Goal: Communication & Community: Answer question/provide support

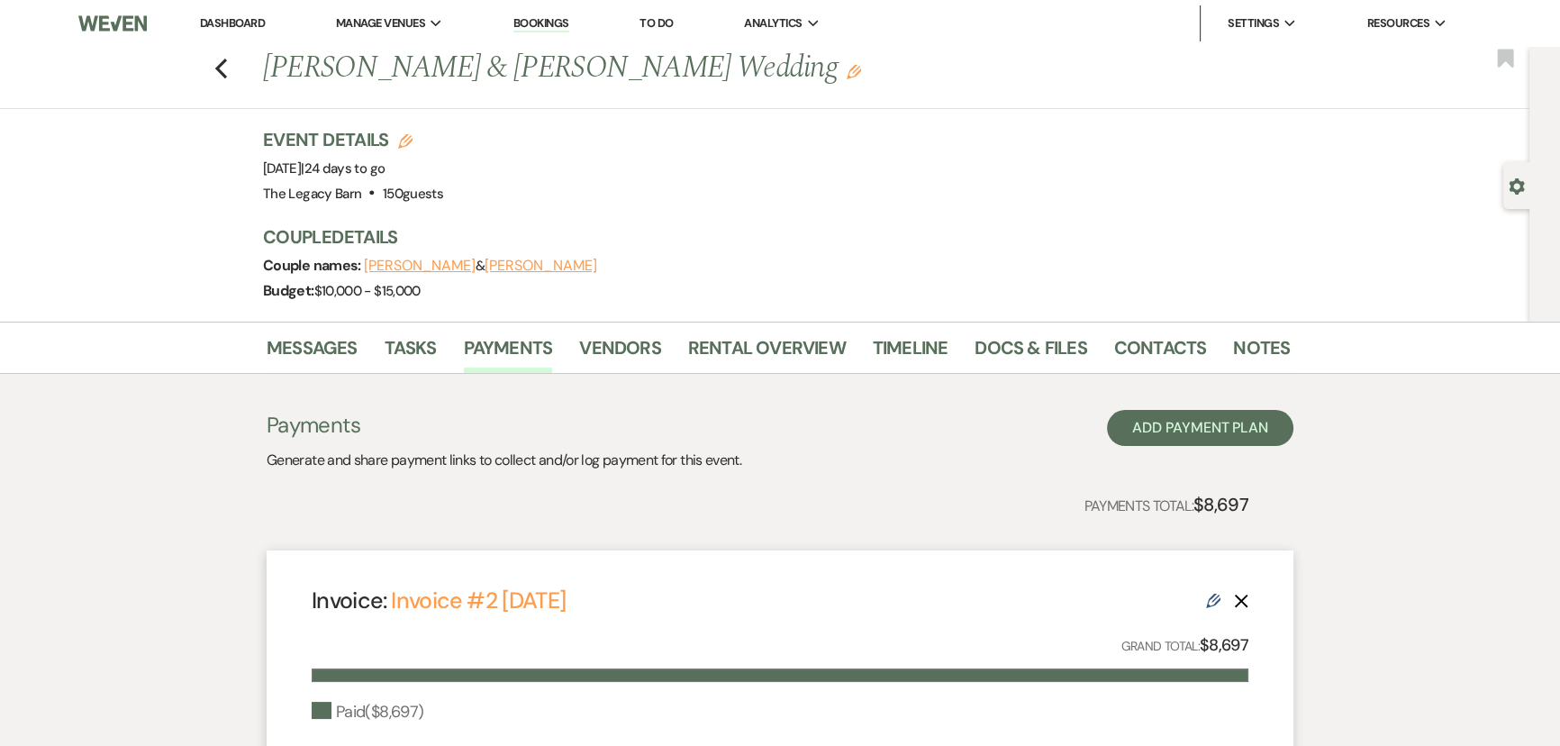
click at [242, 26] on link "Dashboard" at bounding box center [232, 22] width 65 height 15
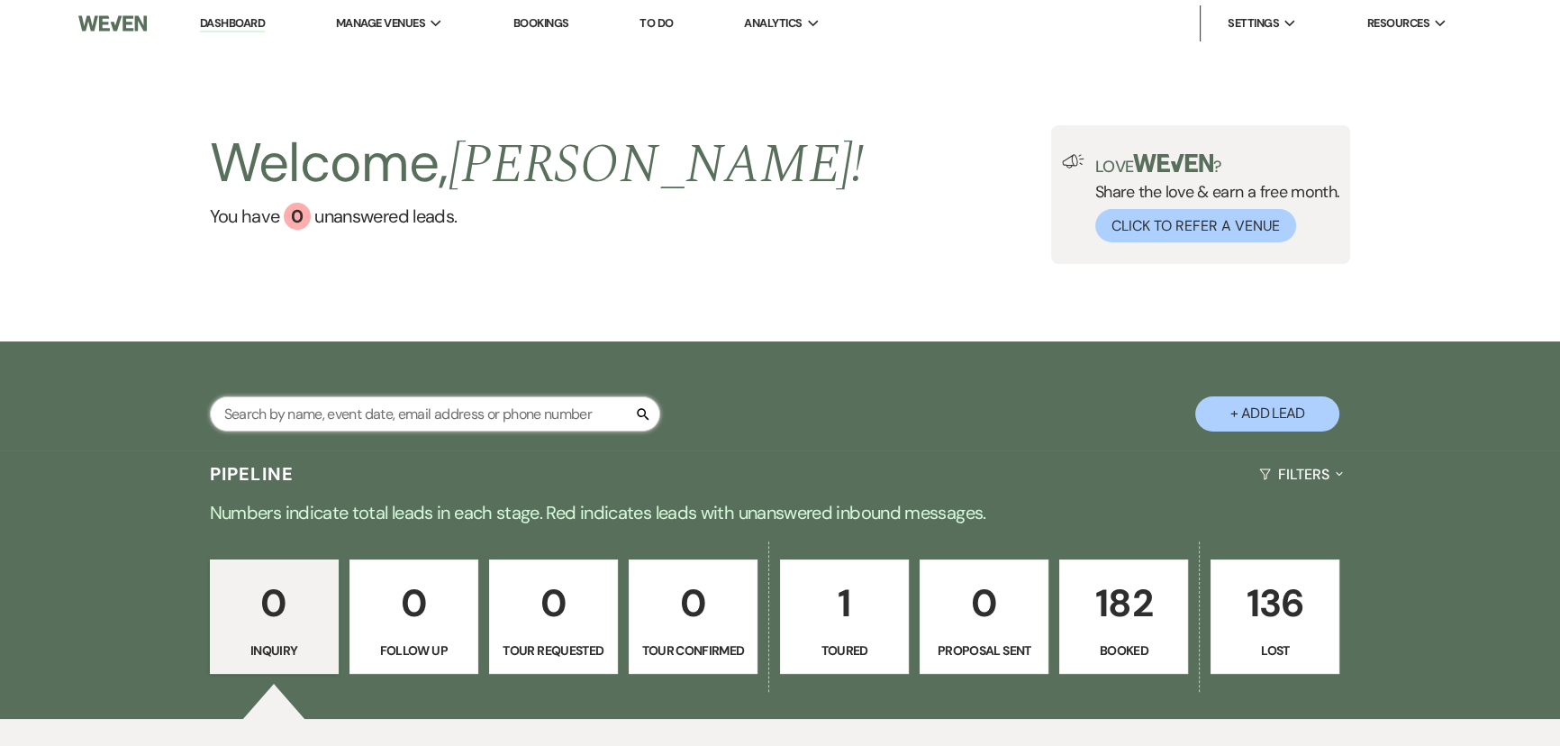
click at [289, 409] on input "text" at bounding box center [435, 413] width 450 height 35
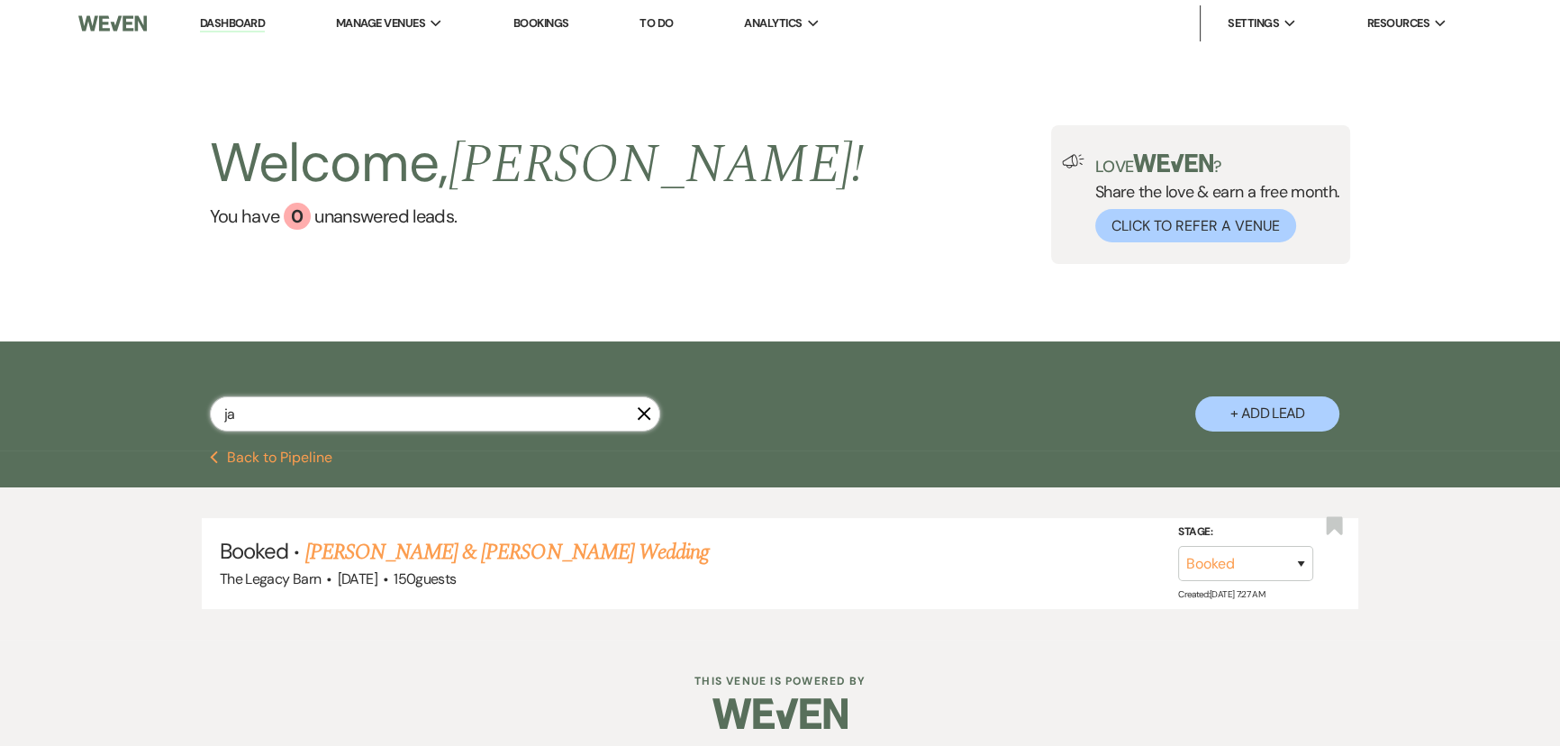
type input "j"
type input "michelle"
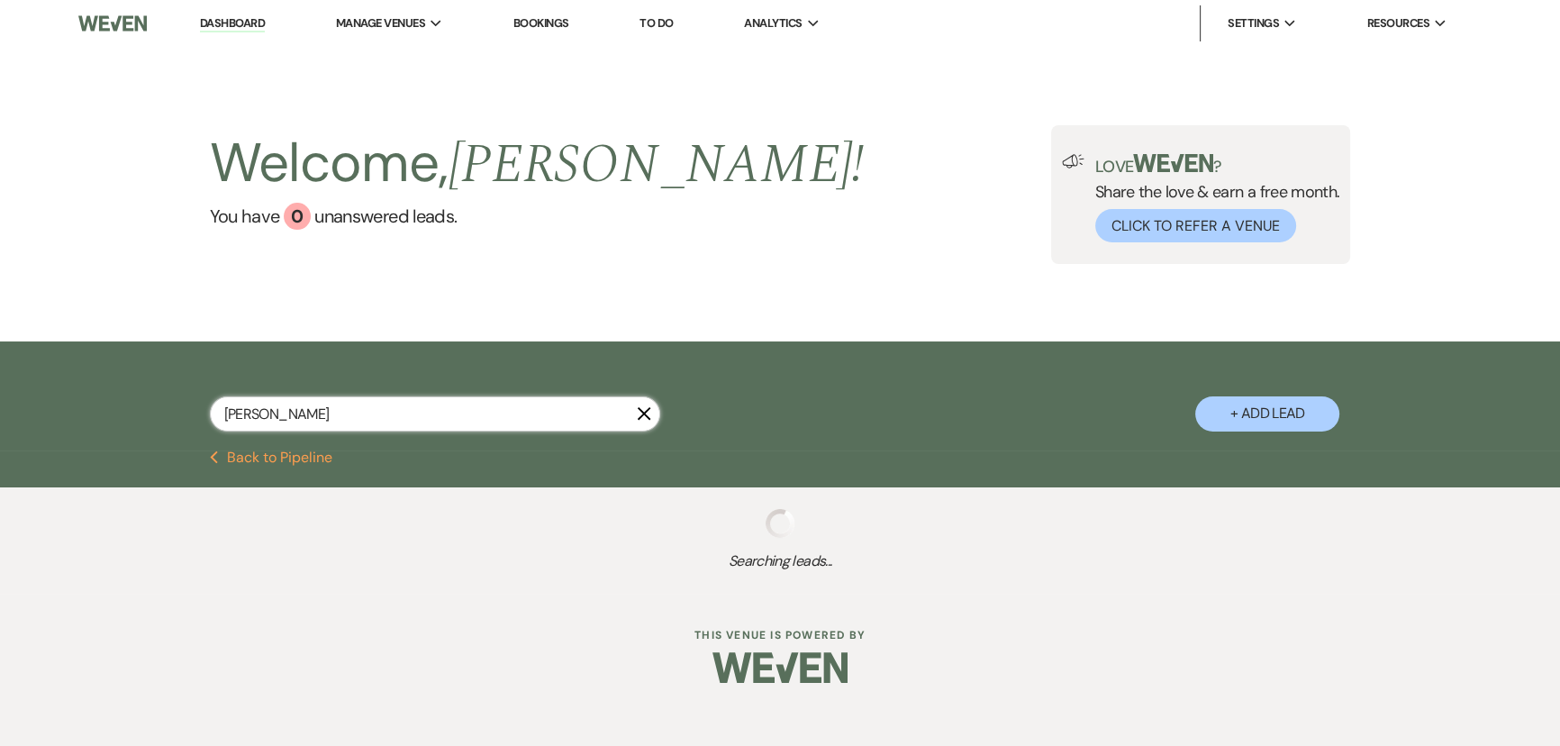
select select "8"
select select "5"
select select "8"
select select "5"
select select "8"
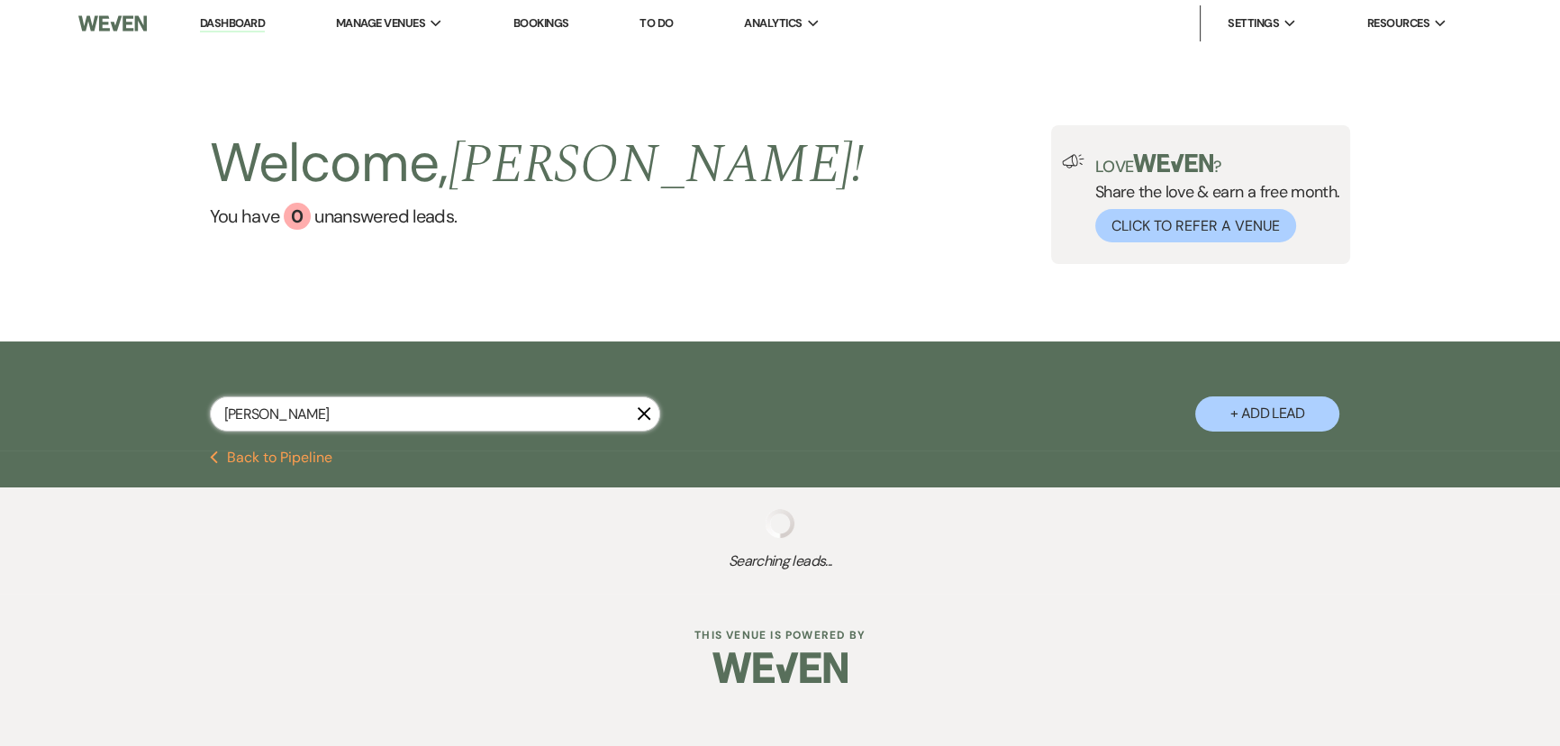
select select "5"
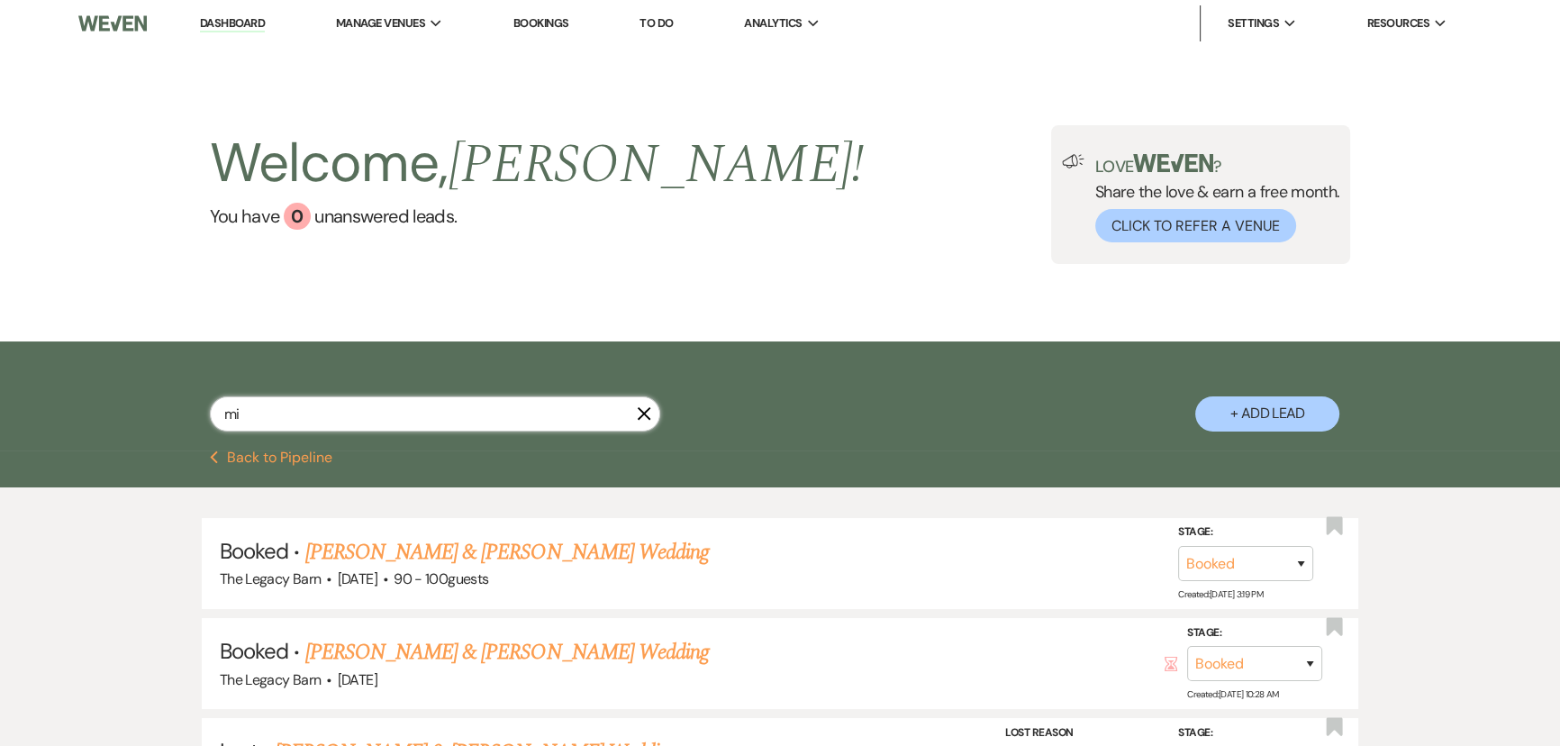
type input "m"
select select "8"
select select "5"
select select "8"
select select "5"
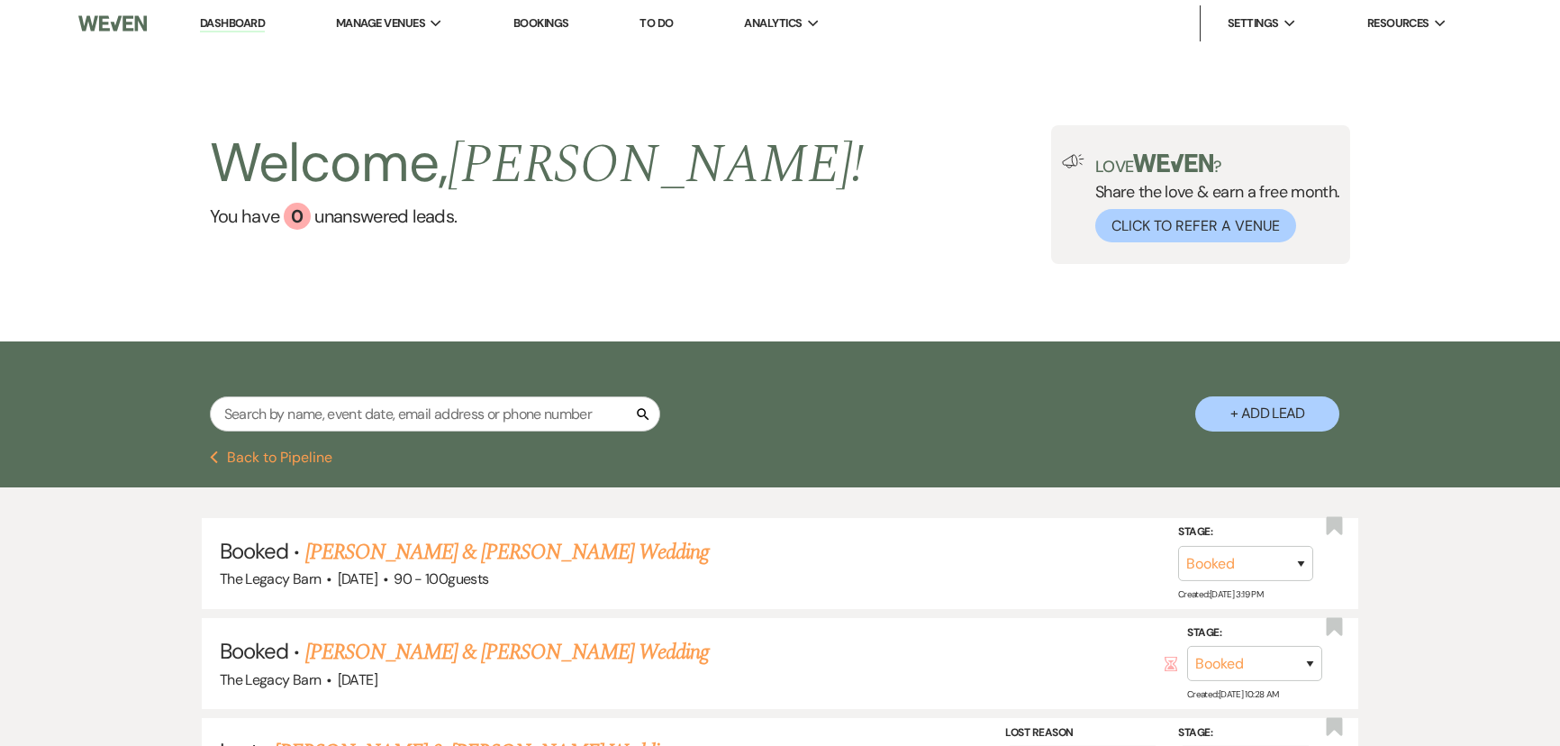
select select "8"
select select "5"
click at [252, 408] on input "text" at bounding box center [435, 413] width 450 height 35
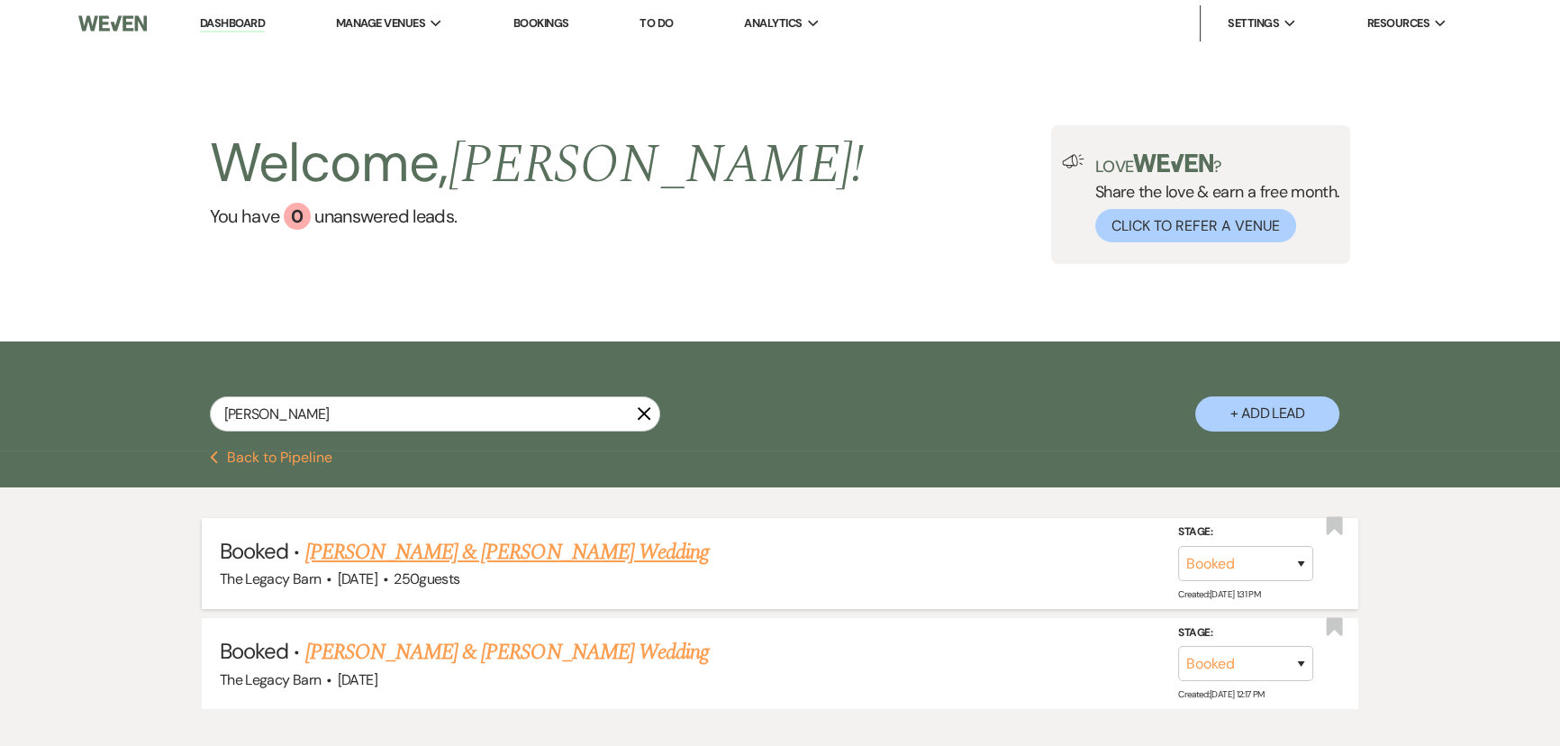
type input "colin"
click at [379, 551] on link "[PERSON_NAME] & [PERSON_NAME] Wedding" at bounding box center [507, 552] width 404 height 32
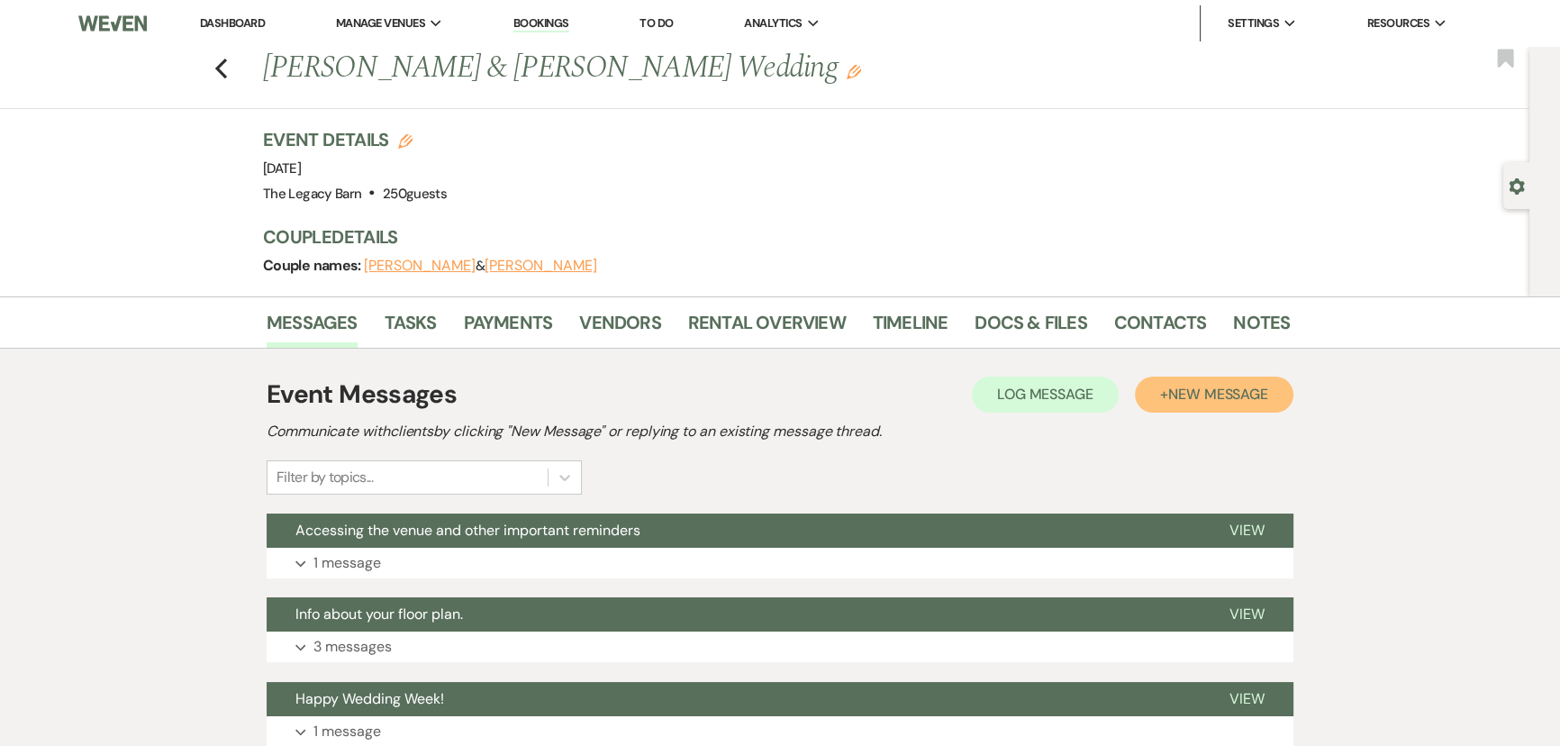
click at [1216, 394] on span "New Message" at bounding box center [1218, 394] width 100 height 19
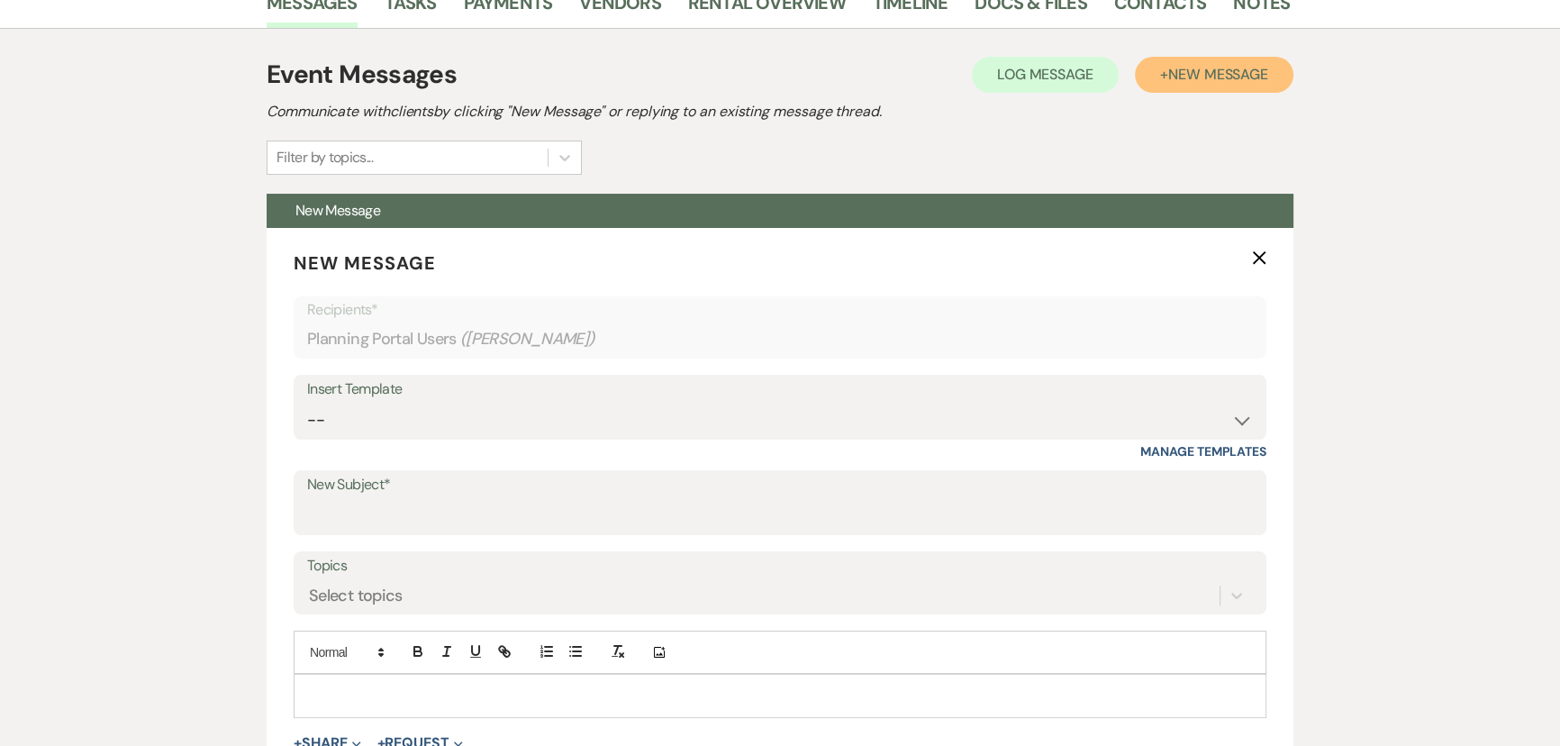
scroll to position [327, 0]
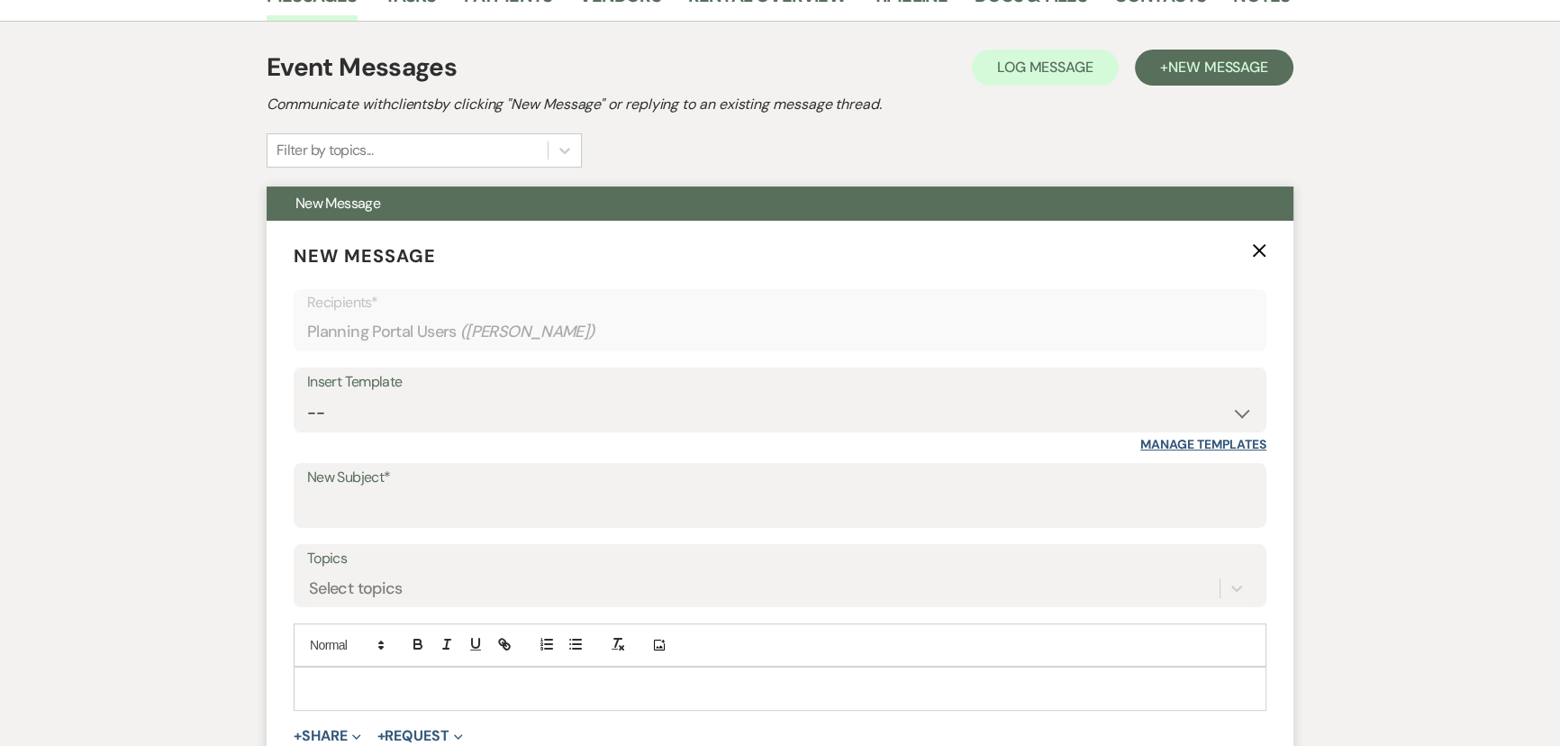
click at [1196, 440] on link "Manage Templates" at bounding box center [1203, 444] width 126 height 16
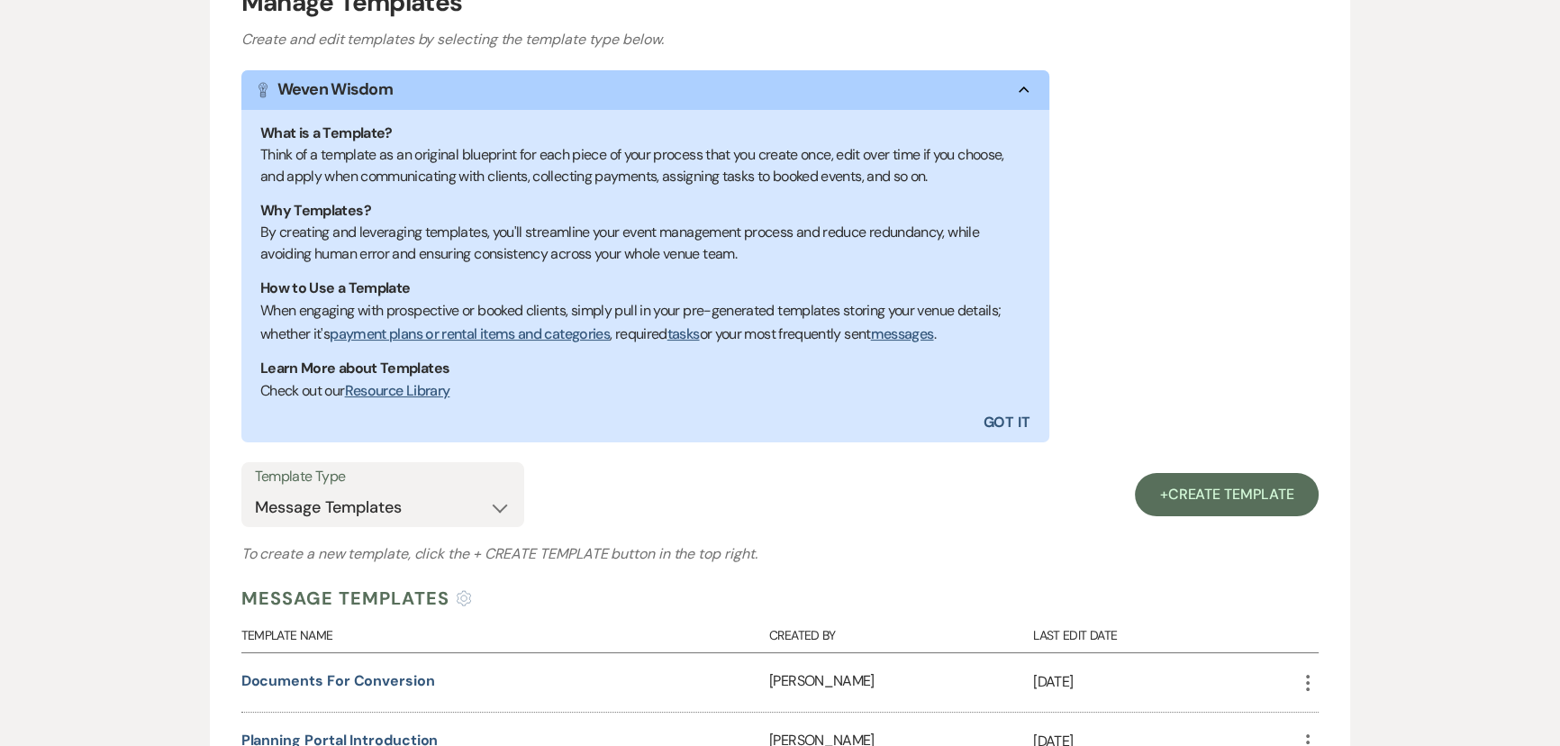
scroll to position [573, 0]
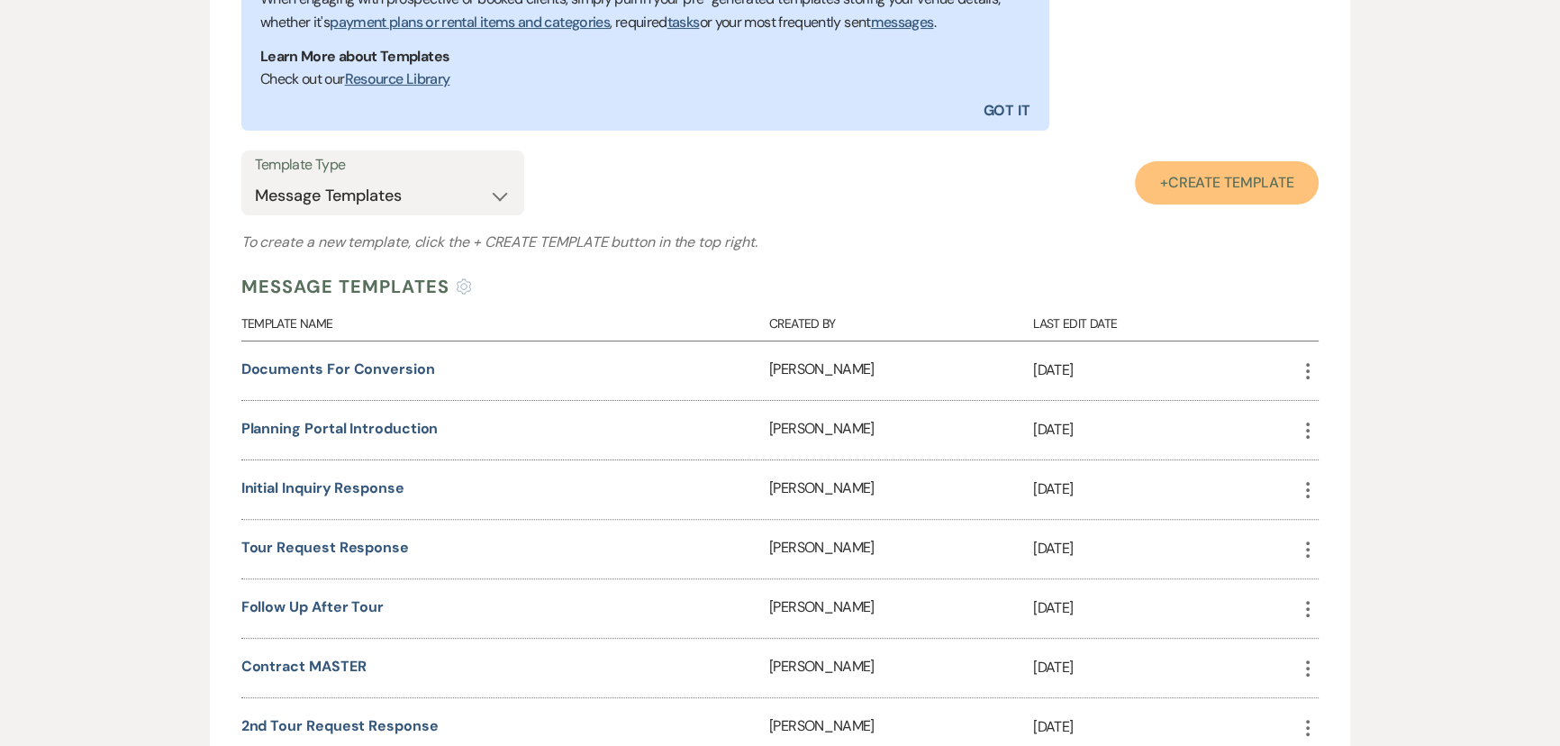
click at [1227, 179] on span "Create Template" at bounding box center [1231, 182] width 126 height 19
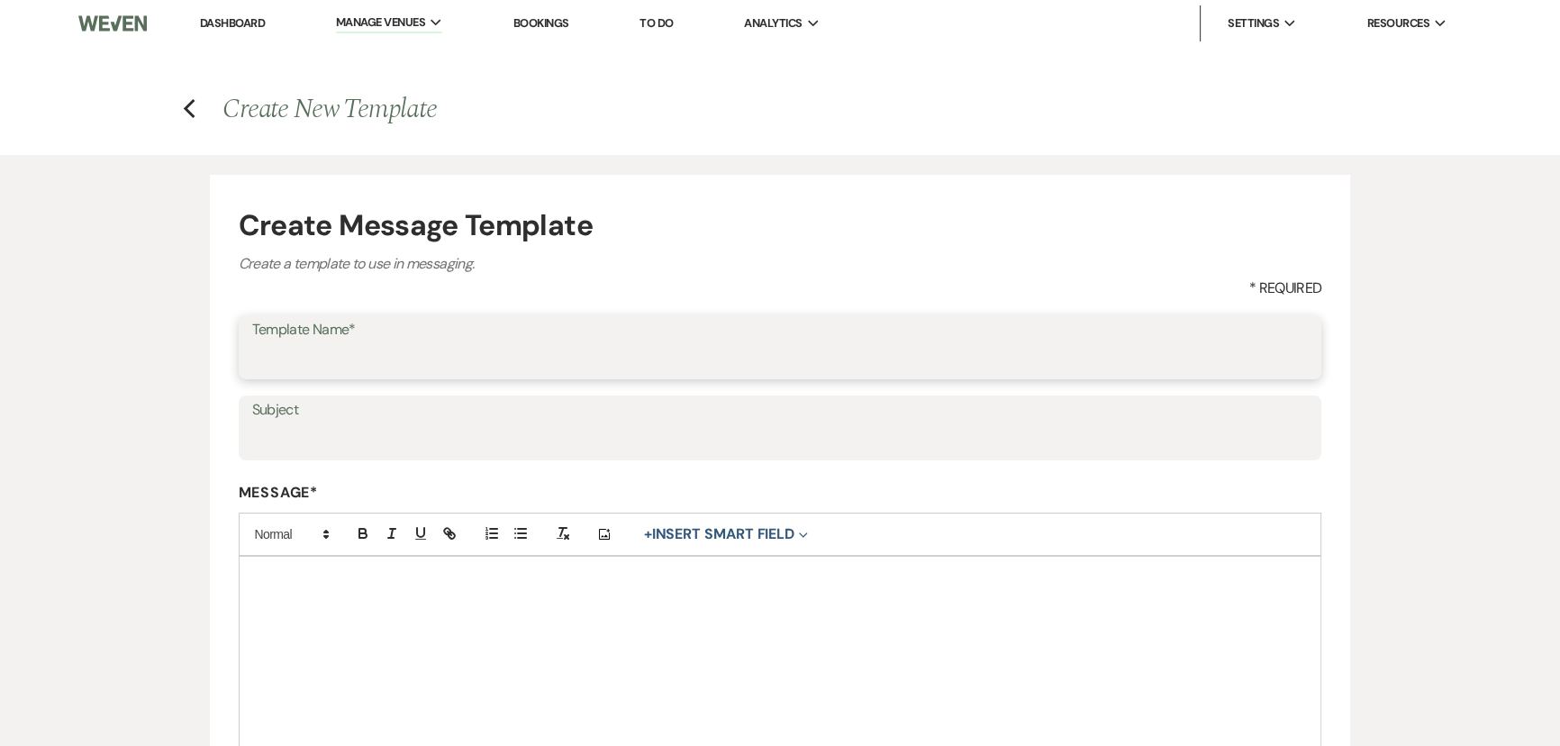
click at [331, 365] on input "Template Name*" at bounding box center [780, 359] width 1057 height 35
type input "Lost/Found Items"
click at [305, 440] on input "Subject" at bounding box center [780, 440] width 1057 height 35
type input "Items left at the venue"
click at [269, 585] on div at bounding box center [781, 669] width 1082 height 225
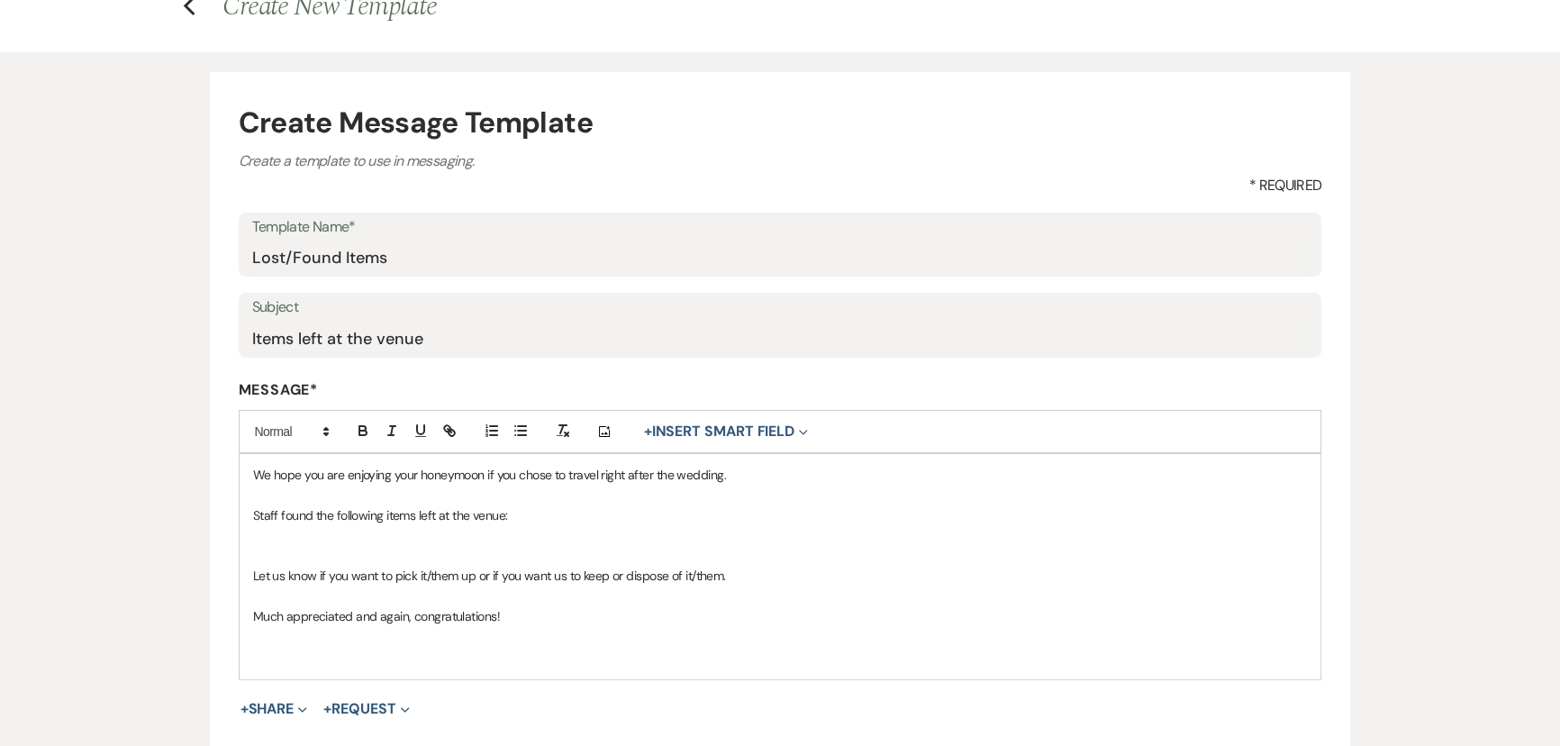
scroll to position [361, 0]
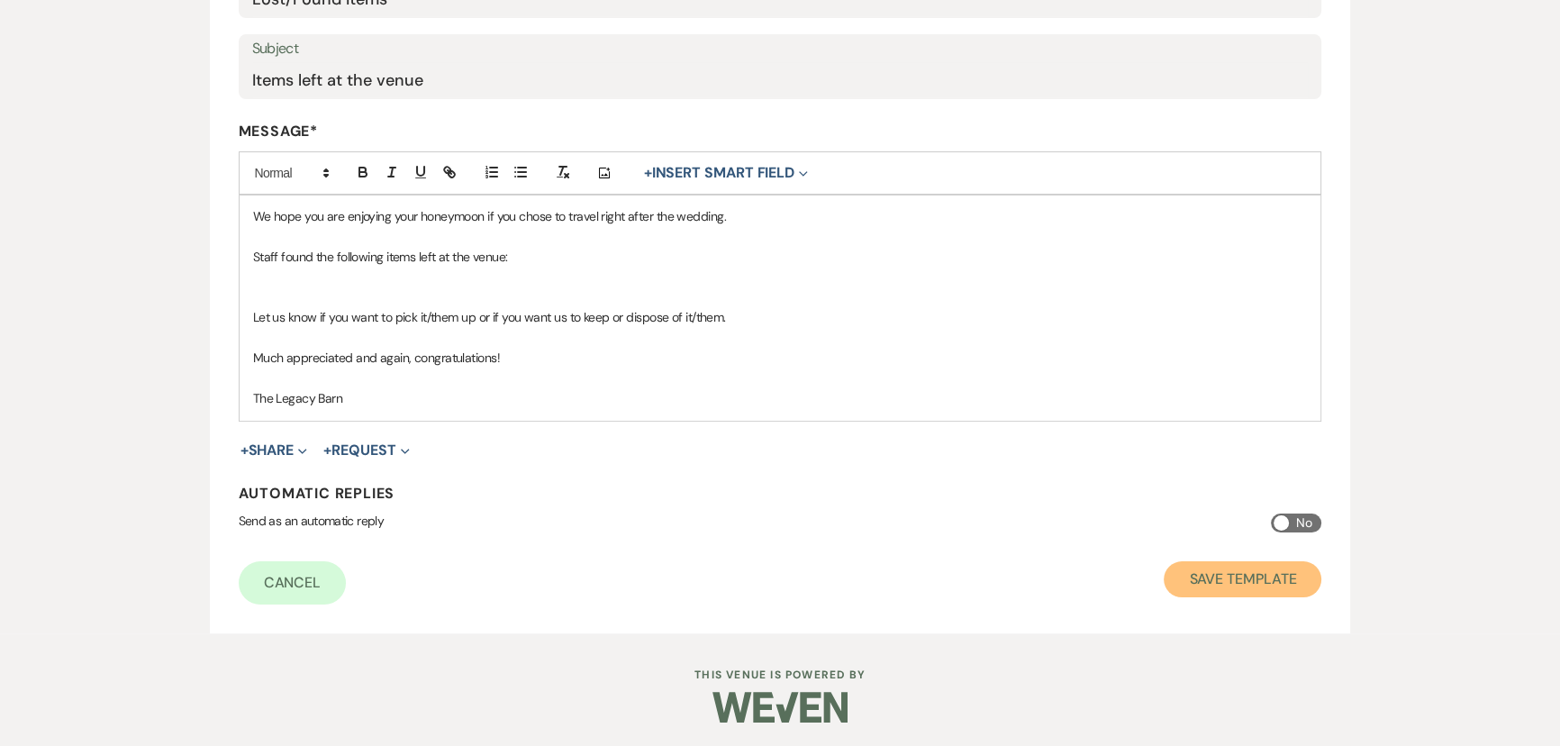
click at [1216, 571] on button "Save Template" at bounding box center [1243, 579] width 158 height 36
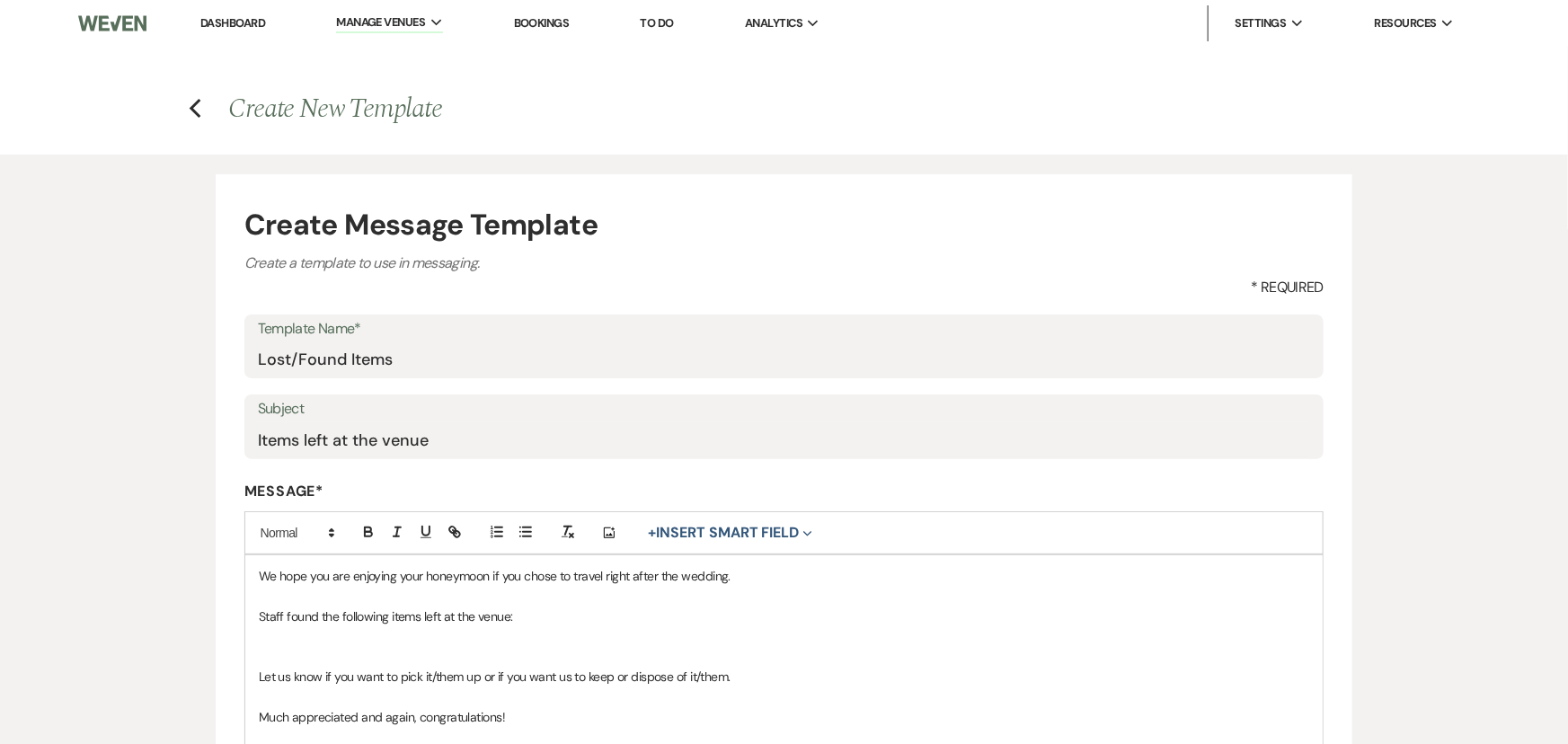
select select "Message Templates"
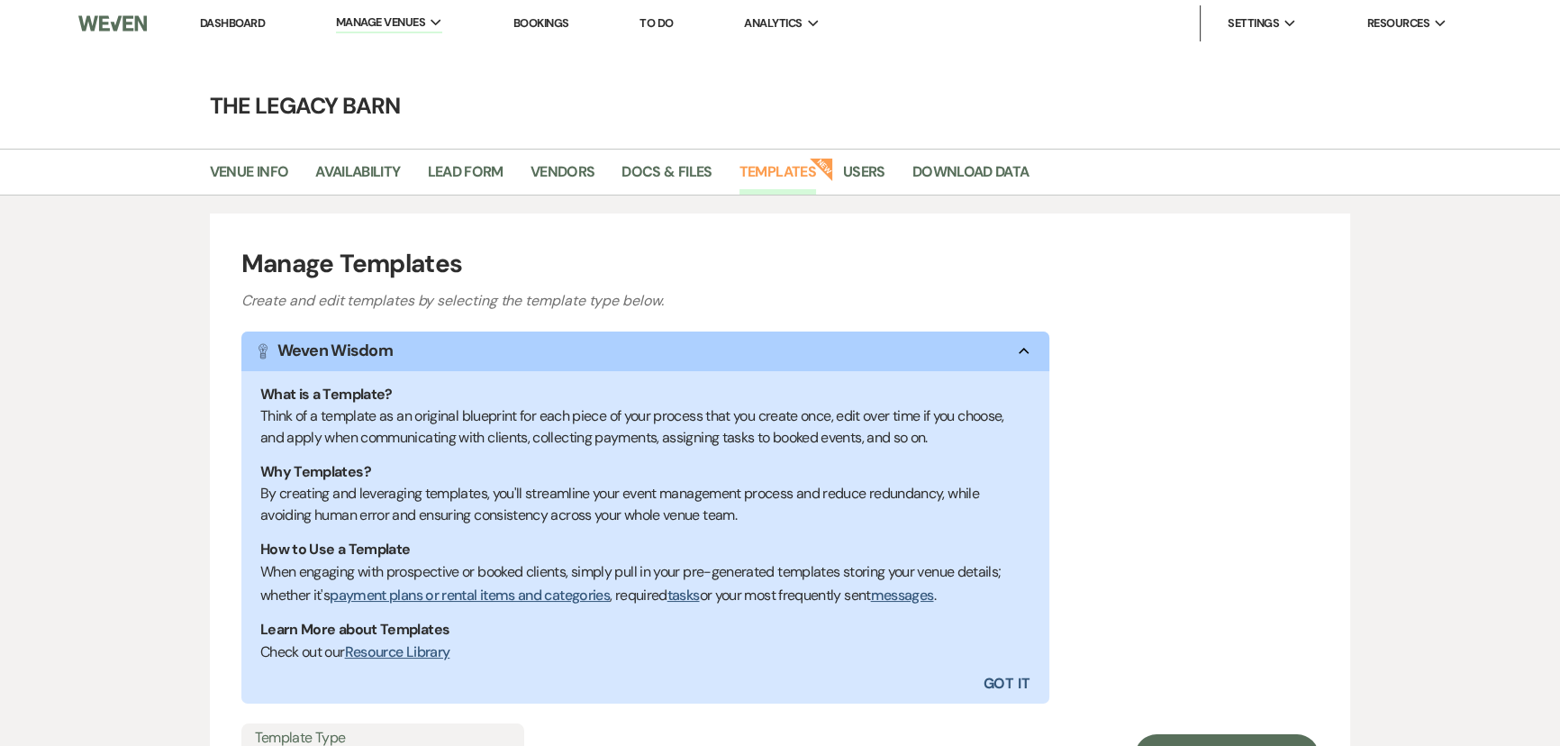
click at [246, 24] on link "Dashboard" at bounding box center [232, 22] width 65 height 15
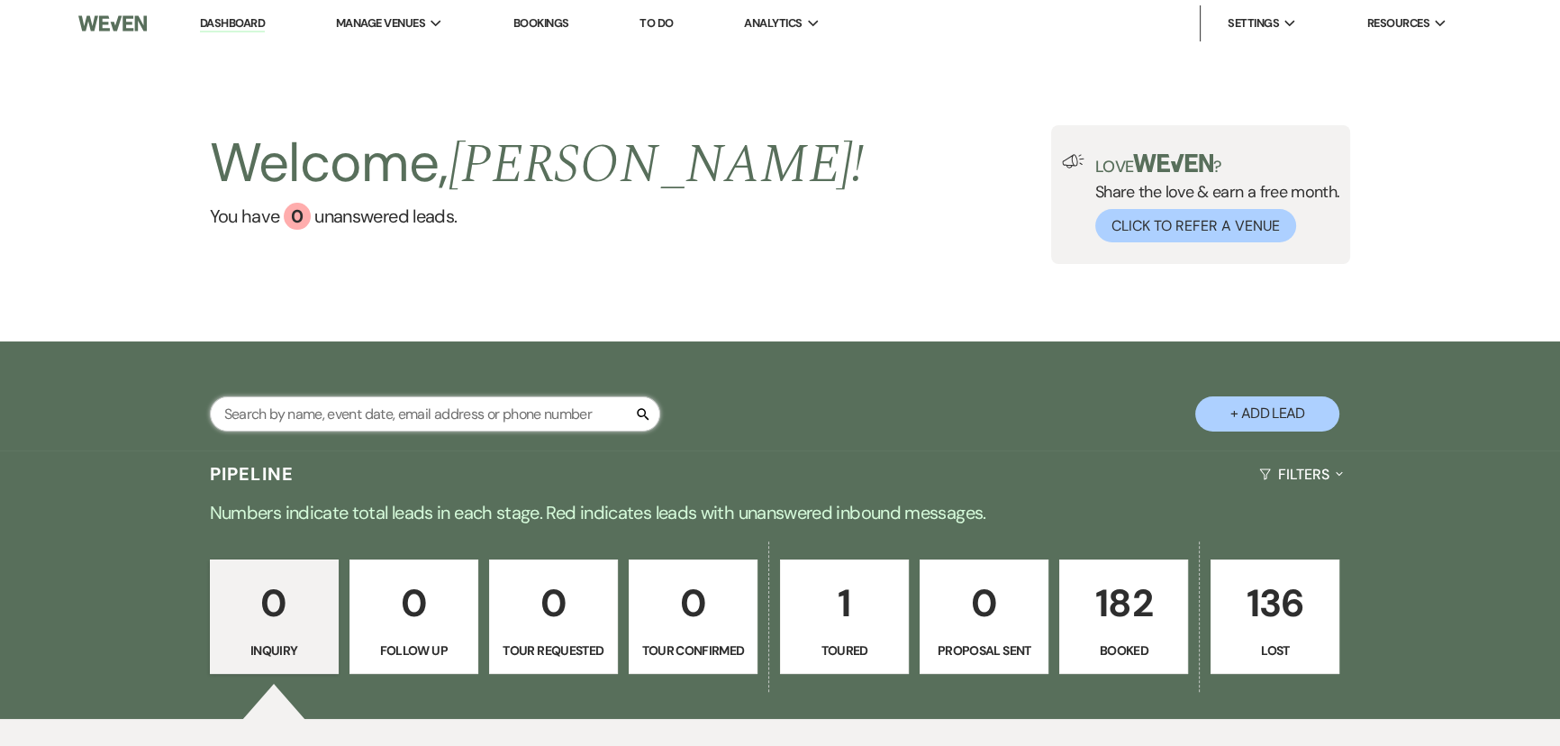
click at [288, 429] on input "text" at bounding box center [435, 413] width 450 height 35
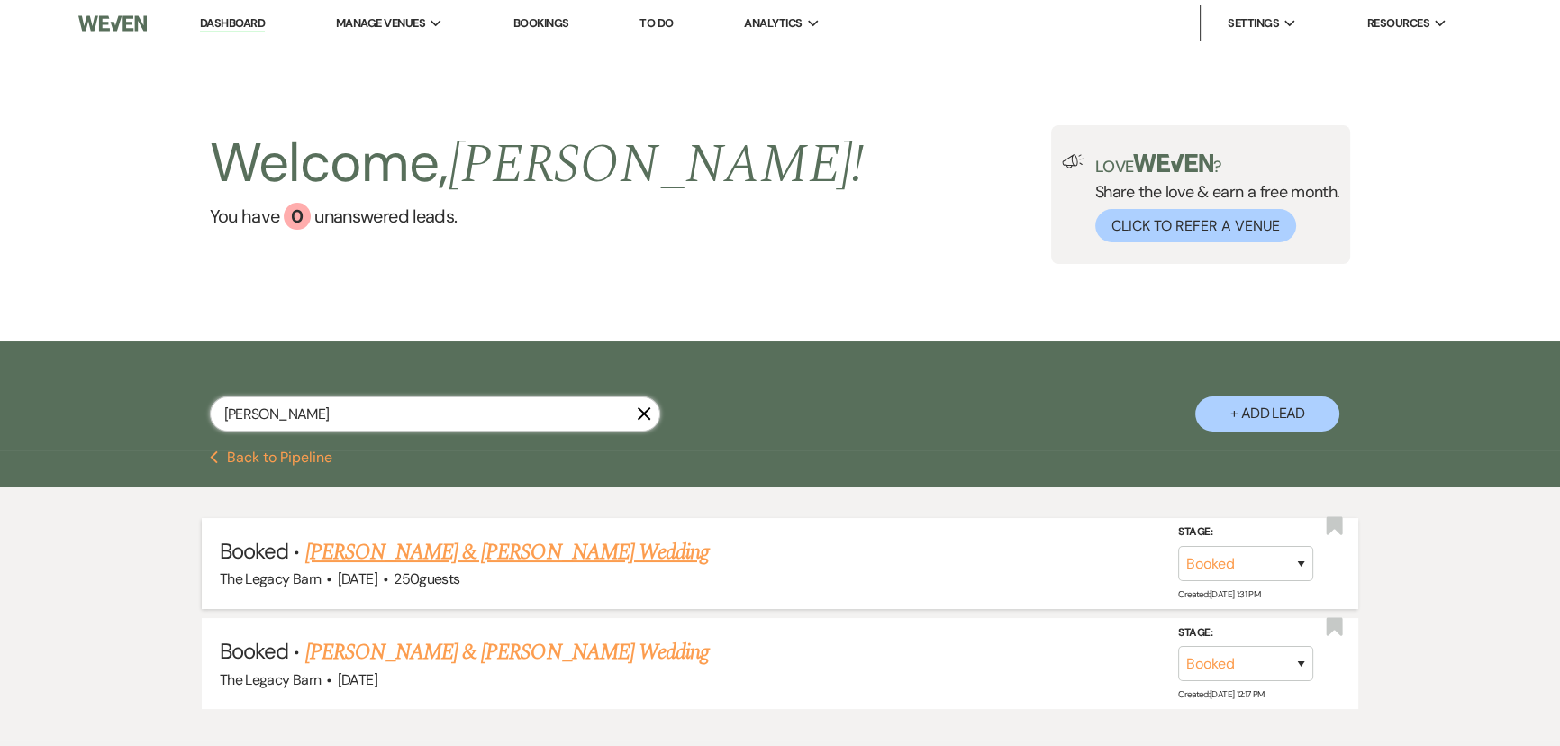
type input "[PERSON_NAME]"
click at [371, 553] on link "[PERSON_NAME] & [PERSON_NAME] Wedding" at bounding box center [507, 552] width 404 height 32
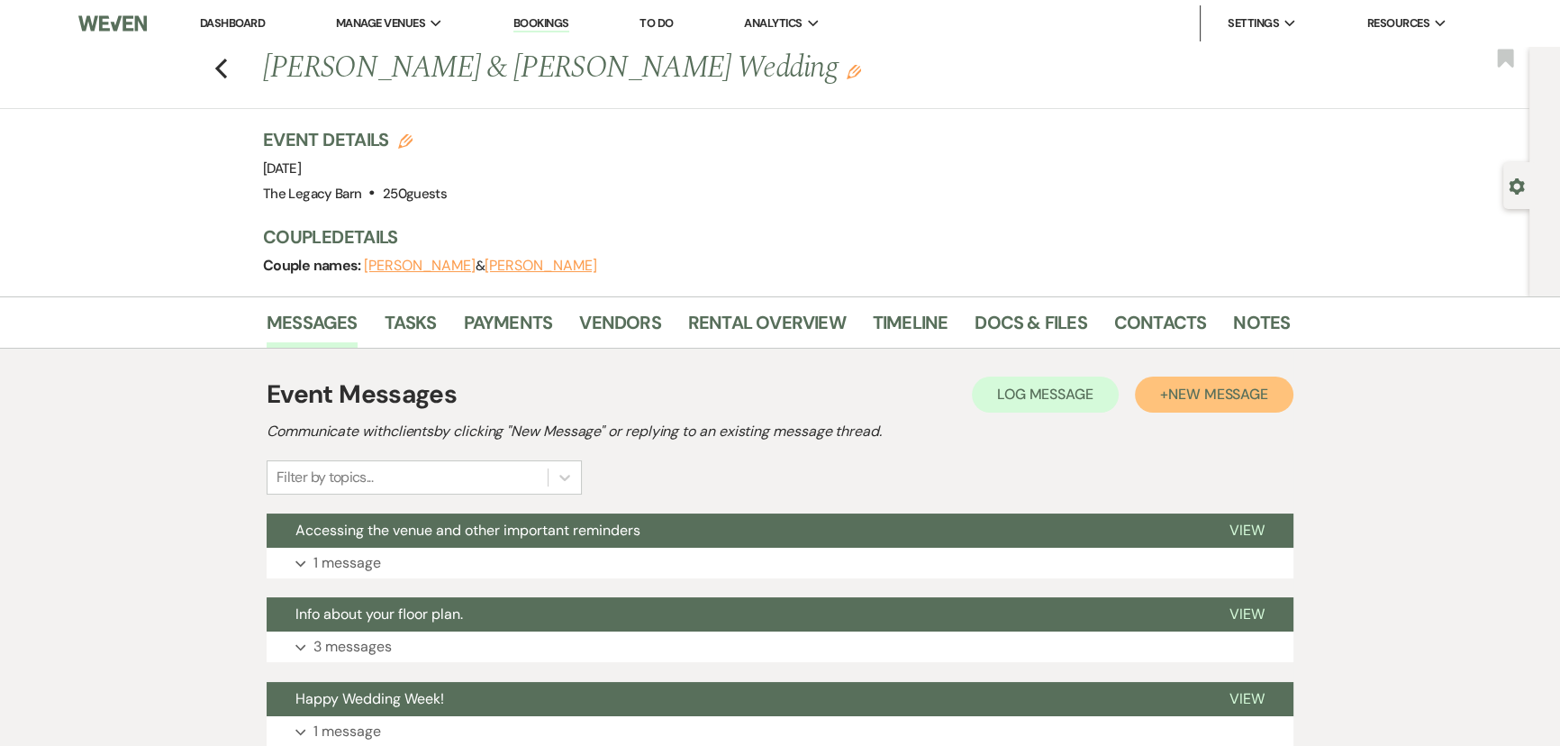
click at [1186, 395] on span "New Message" at bounding box center [1218, 394] width 100 height 19
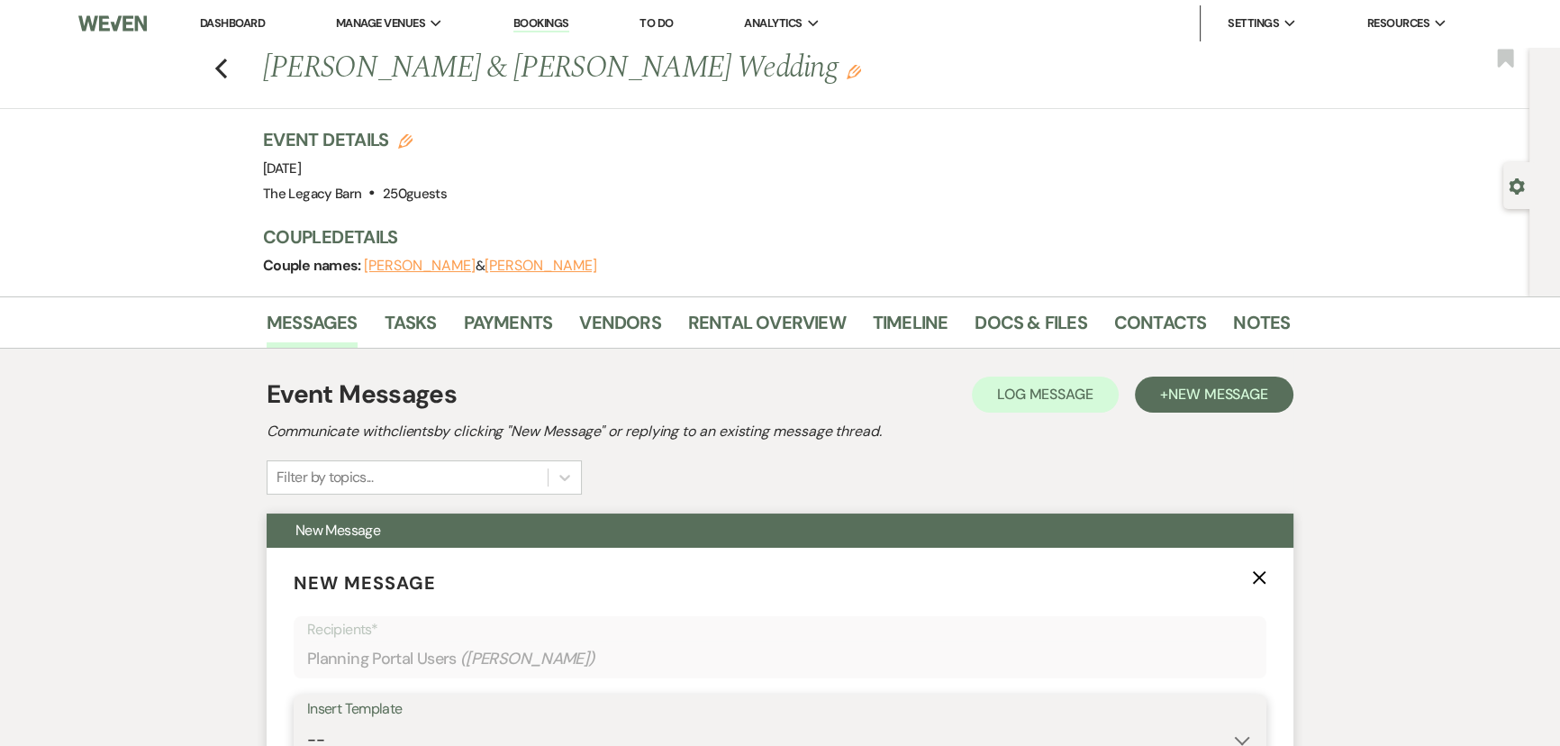
scroll to position [11, 0]
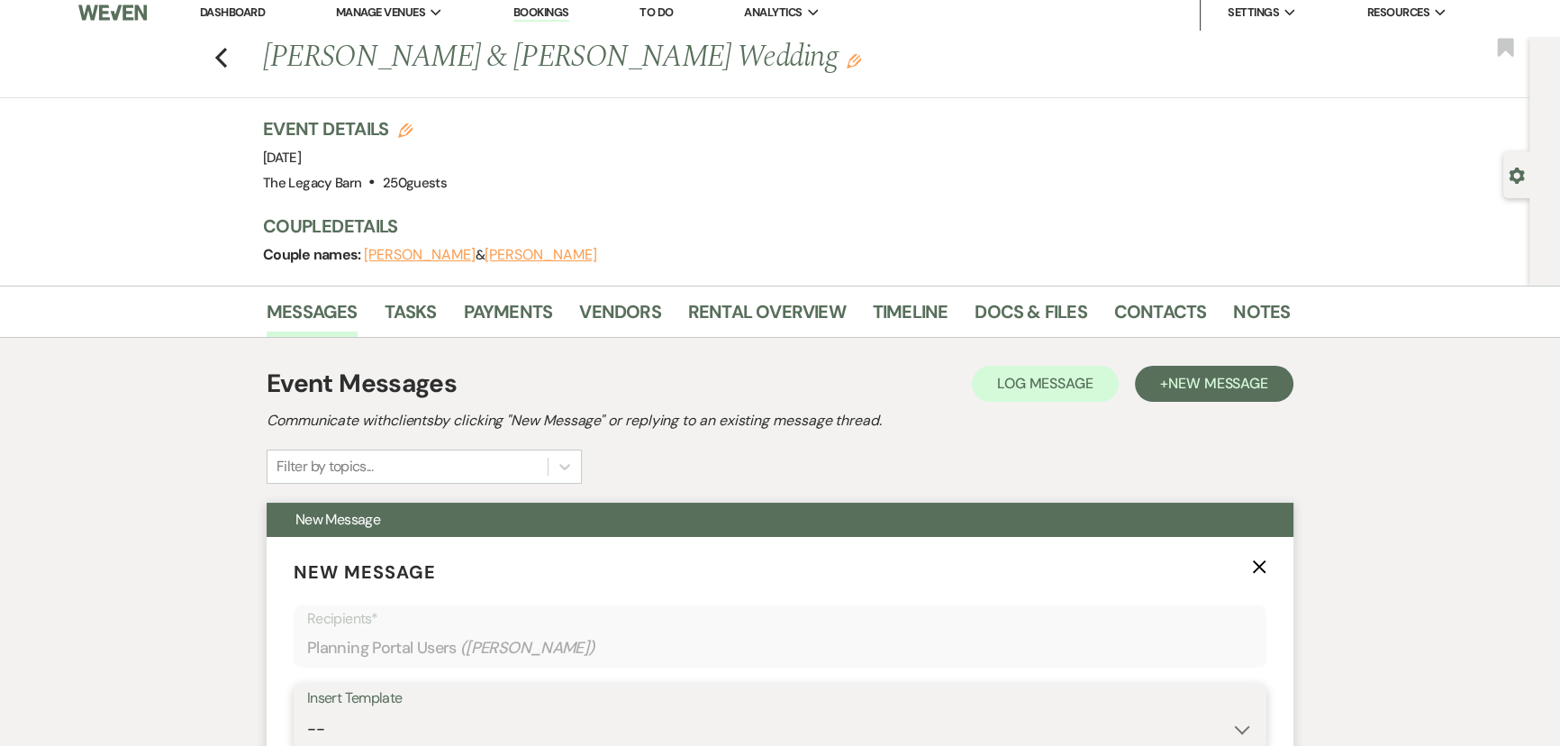
click at [351, 734] on select "-- Documents for Conversion Planning Portal Introduction Initial Inquiry Respon…" at bounding box center [780, 729] width 946 height 35
select select "6106"
click at [307, 712] on select "-- Documents for Conversion Planning Portal Introduction Initial Inquiry Respon…" at bounding box center [780, 729] width 946 height 35
type input "Items left at the venue"
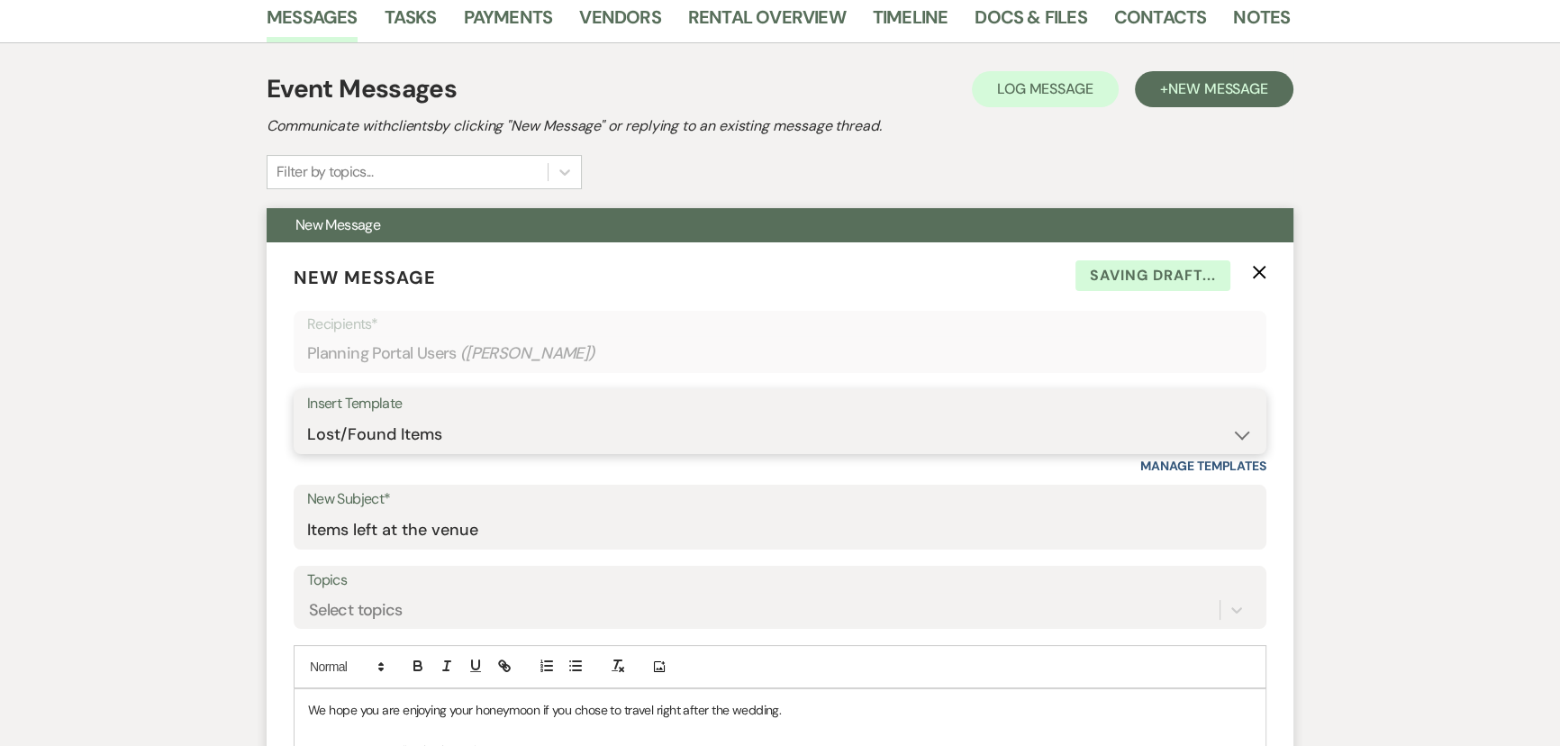
scroll to position [667, 0]
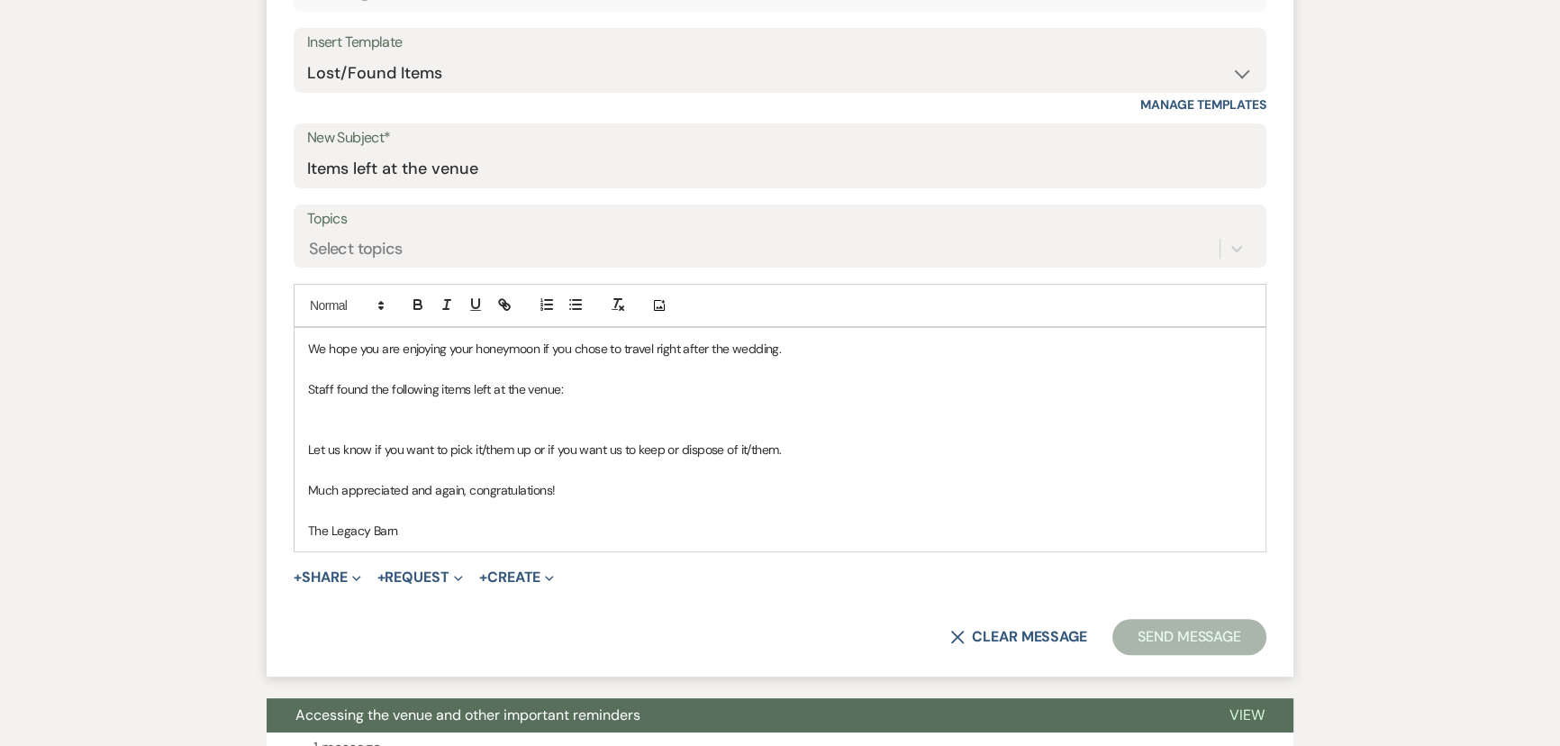
click at [328, 420] on p at bounding box center [780, 430] width 944 height 20
click at [315, 409] on p "one Croquet ball" at bounding box center [780, 410] width 944 height 20
click at [309, 413] on p "One Croquet ball" at bounding box center [780, 410] width 944 height 20
click at [1161, 638] on button "Send Message" at bounding box center [1189, 637] width 154 height 36
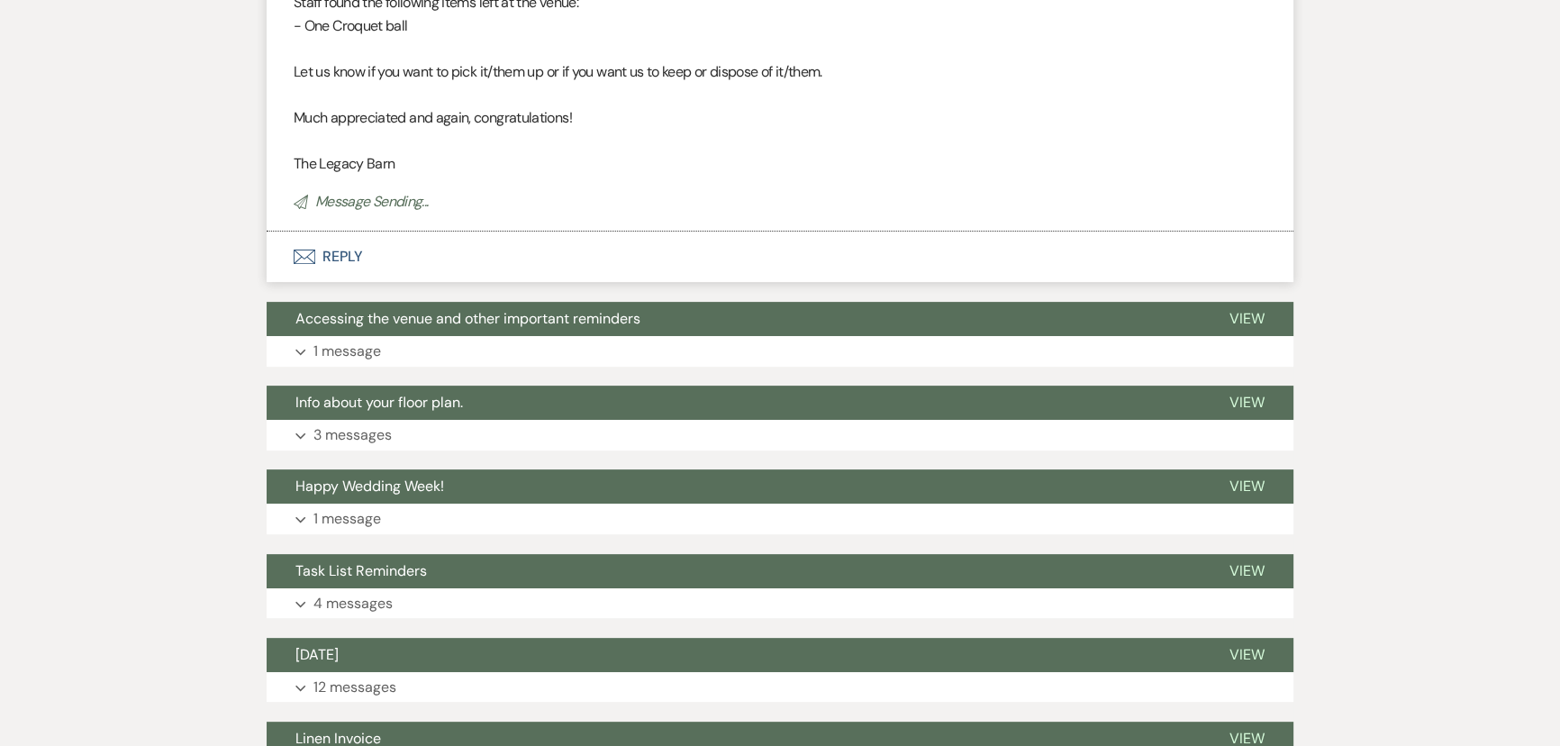
scroll to position [0, 0]
